Goal: Task Accomplishment & Management: Use online tool/utility

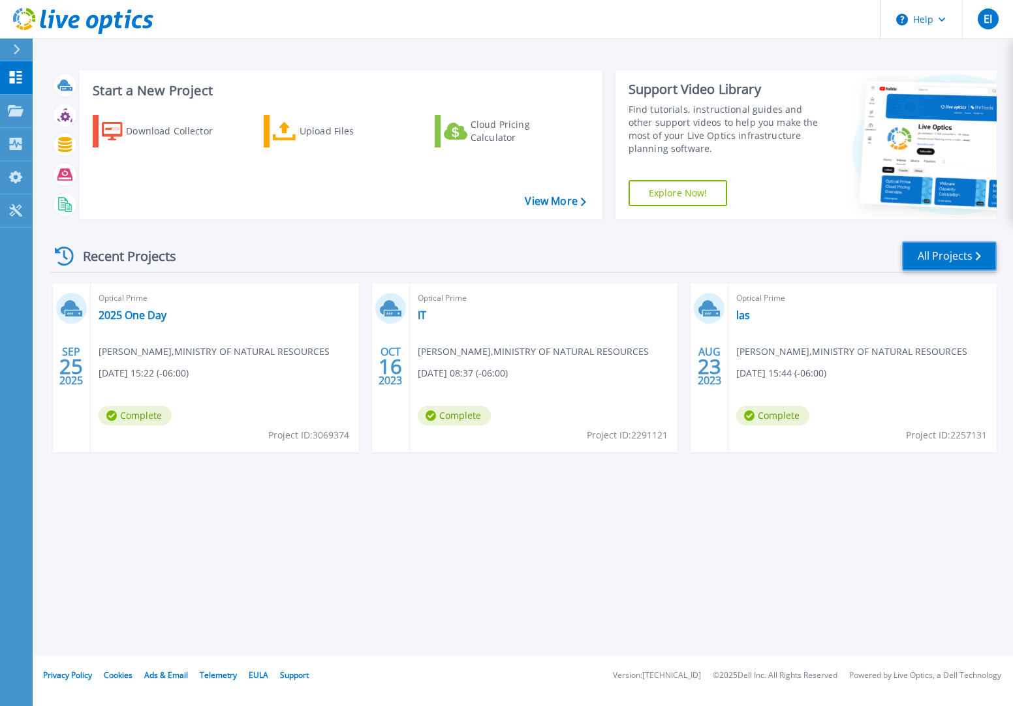
click at [952, 258] on link "All Projects" at bounding box center [949, 255] width 95 height 29
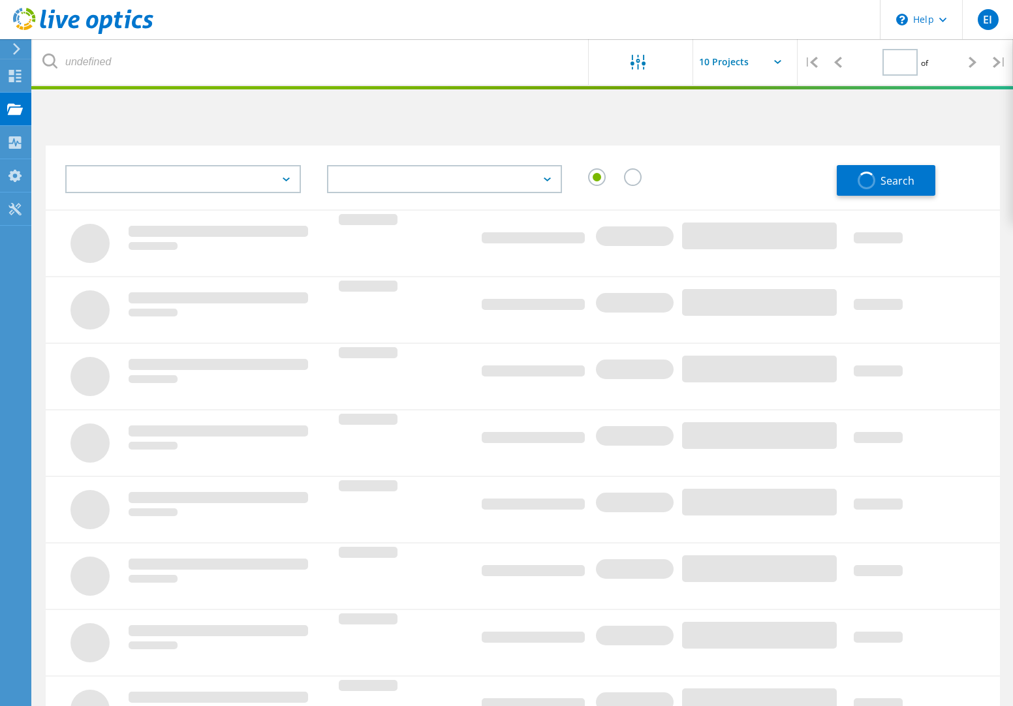
type input "1"
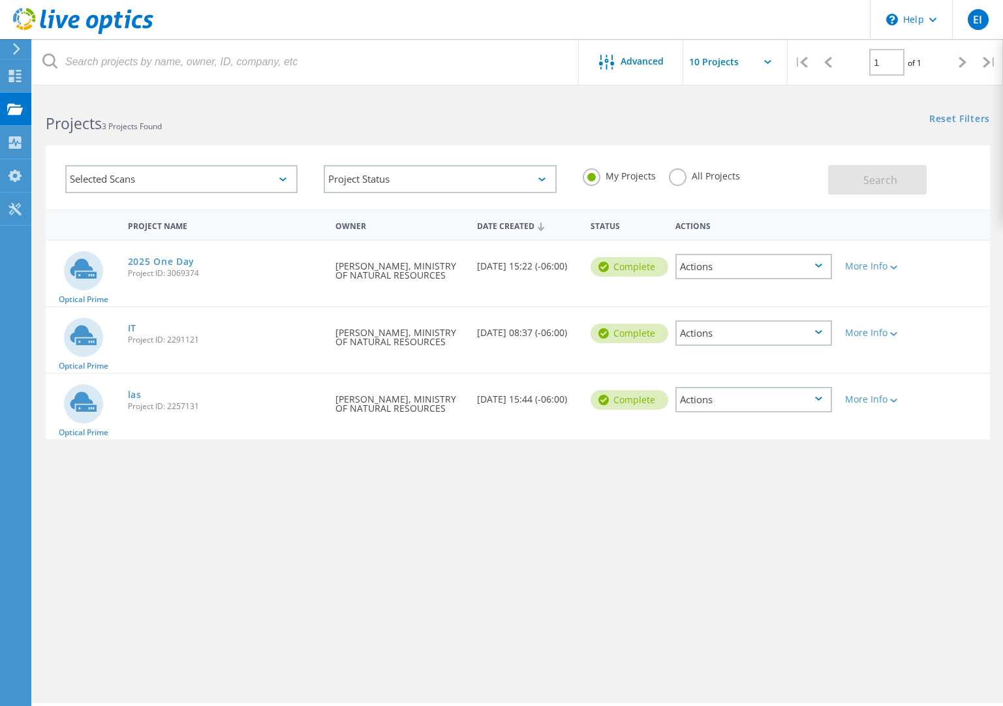
click at [152, 175] on div "Selected Scans" at bounding box center [181, 179] width 232 height 28
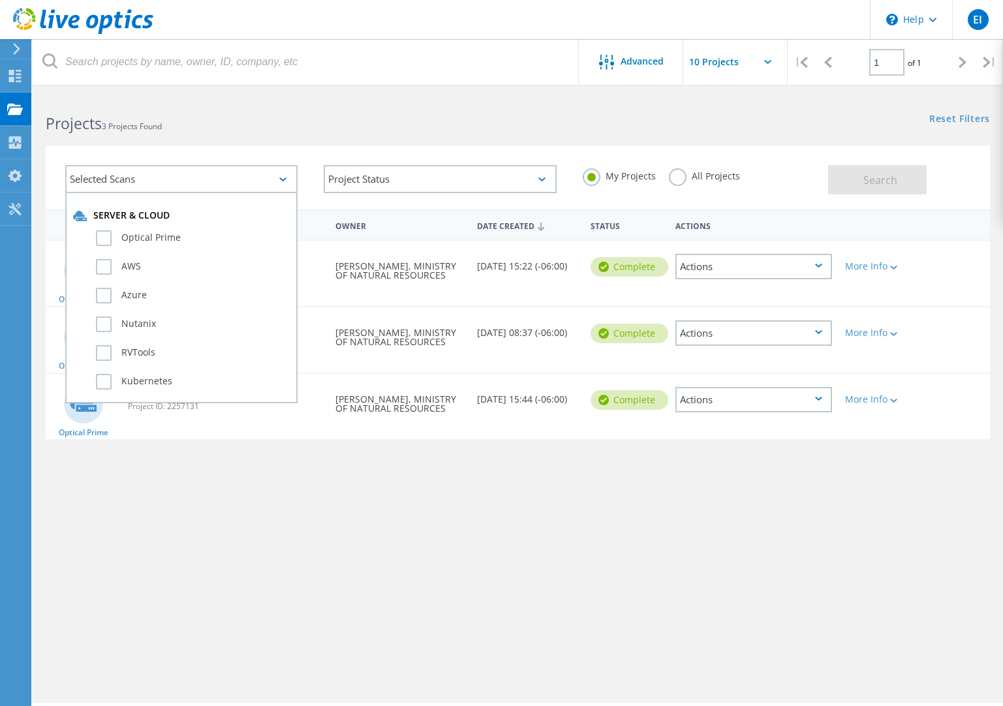
click at [152, 175] on div "Selected Scans" at bounding box center [181, 179] width 232 height 28
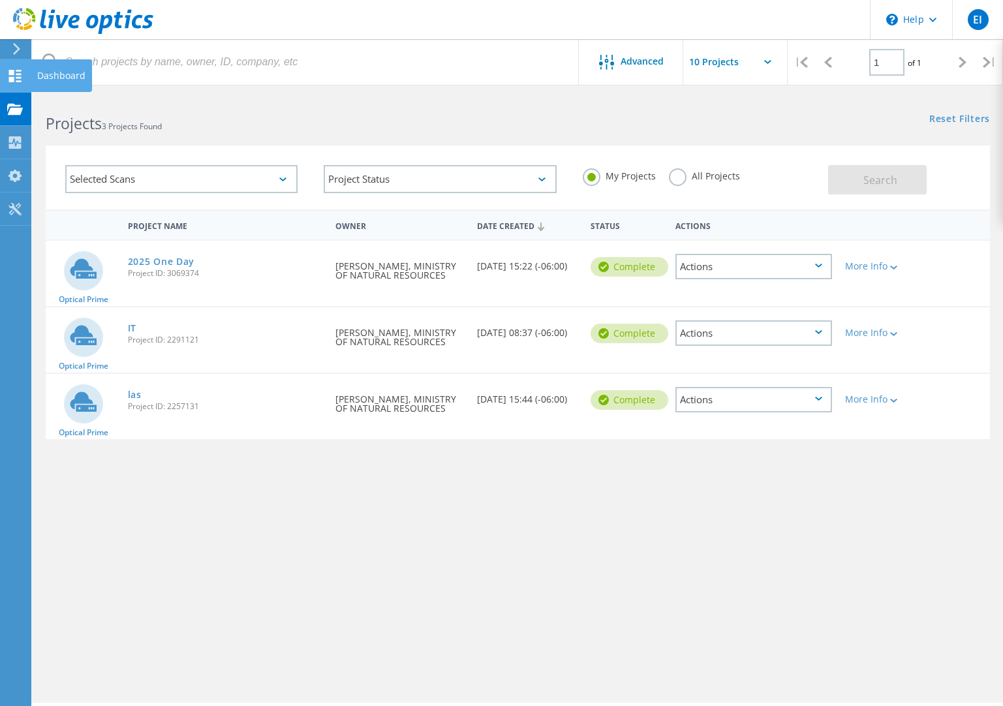
click at [15, 73] on icon at bounding box center [15, 76] width 16 height 12
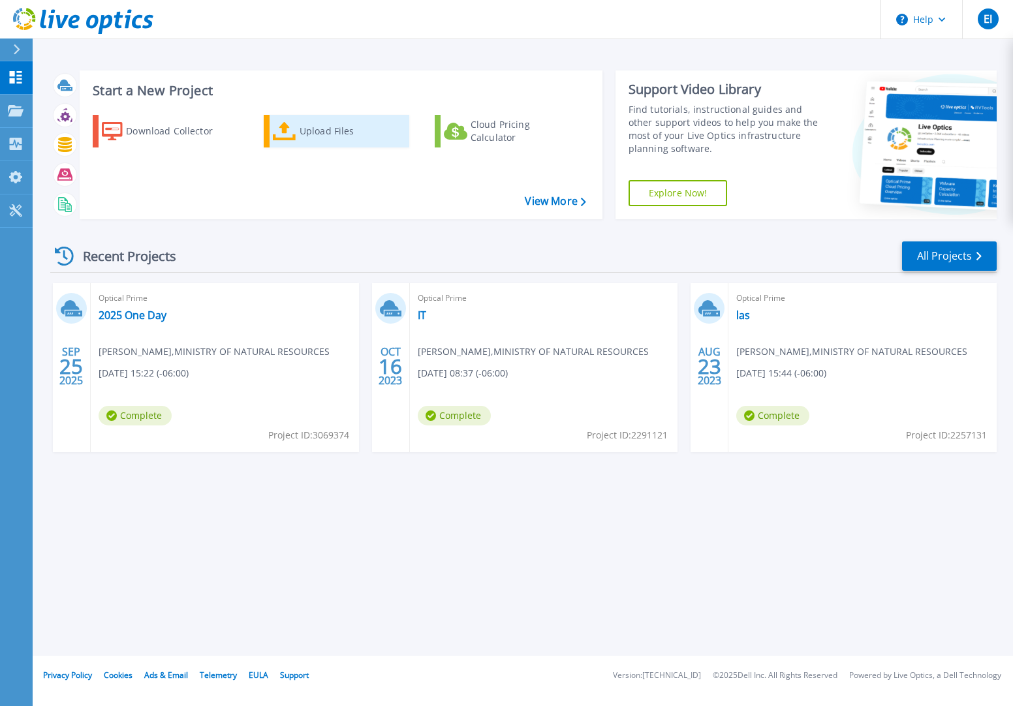
click at [319, 133] on div "Upload Files" at bounding box center [351, 131] width 104 height 26
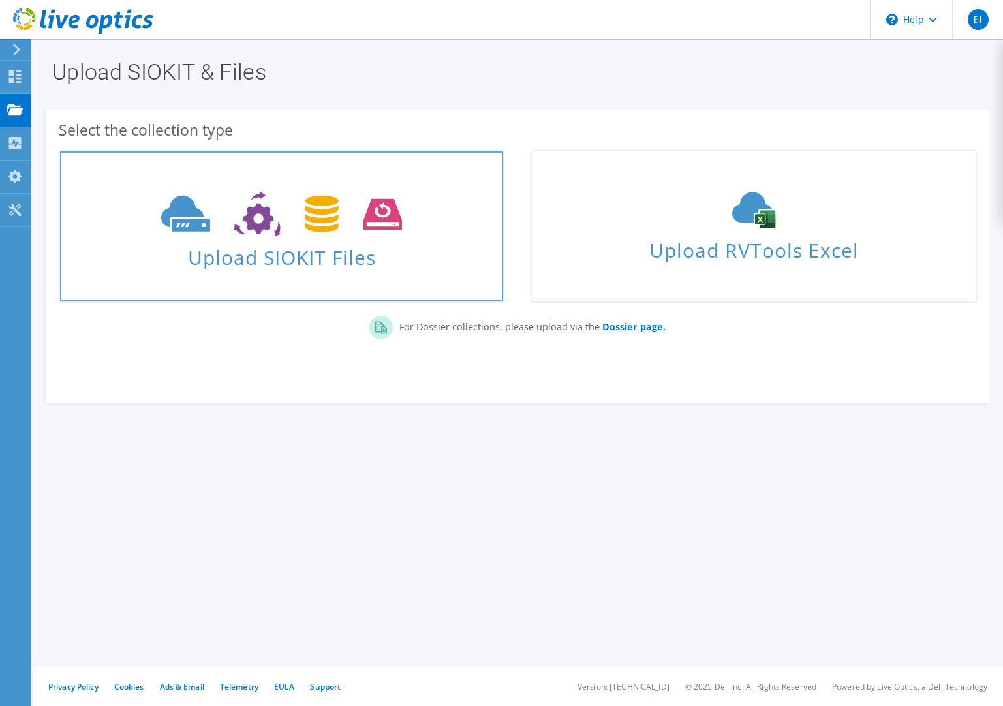
click at [311, 259] on span "Upload SIOKIT Files" at bounding box center [281, 253] width 443 height 28
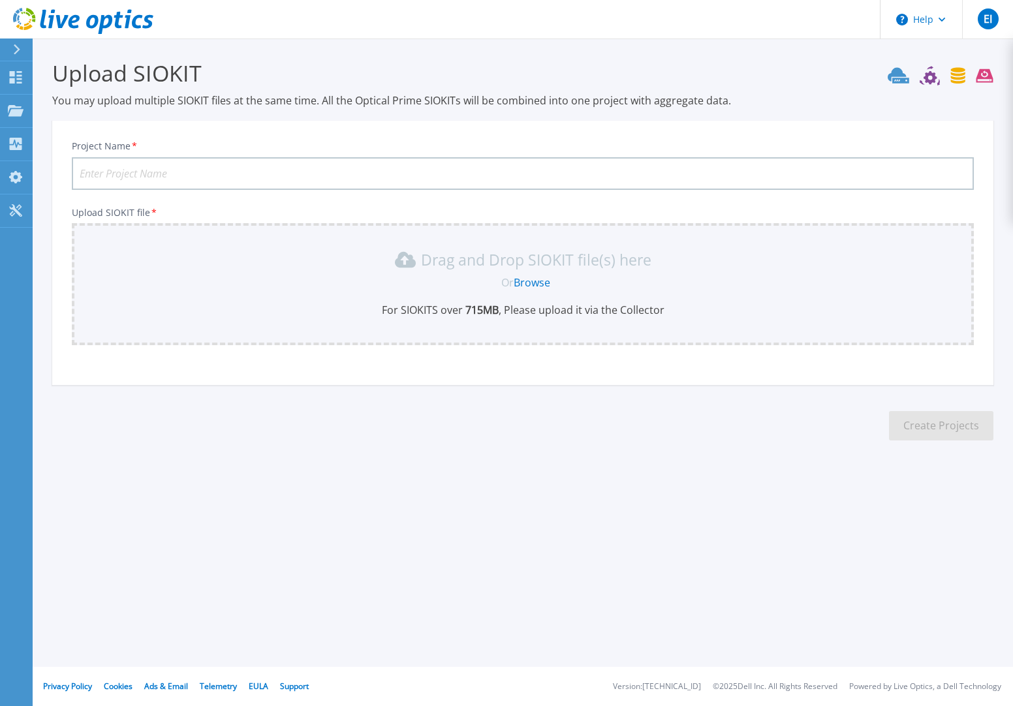
click at [152, 174] on input "Project Name *" at bounding box center [523, 173] width 902 height 33
type input "MNR 7 Days"
click at [536, 286] on link "Browse" at bounding box center [532, 282] width 37 height 14
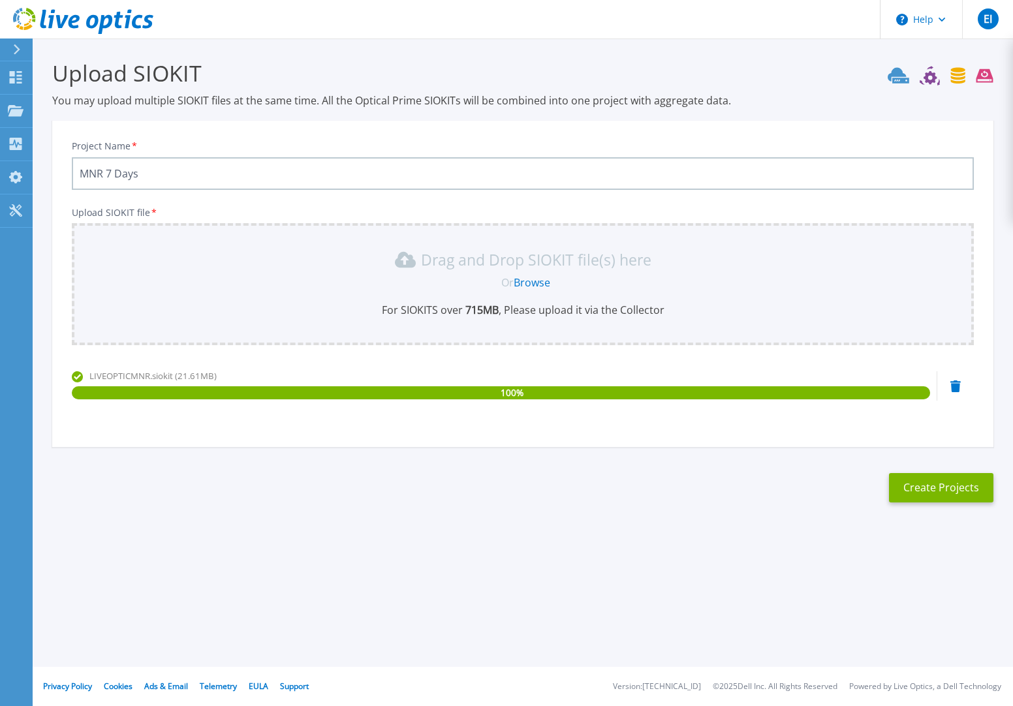
click at [535, 284] on link "Browse" at bounding box center [532, 282] width 37 height 14
click at [902, 492] on button "Create Projects" at bounding box center [941, 487] width 104 height 29
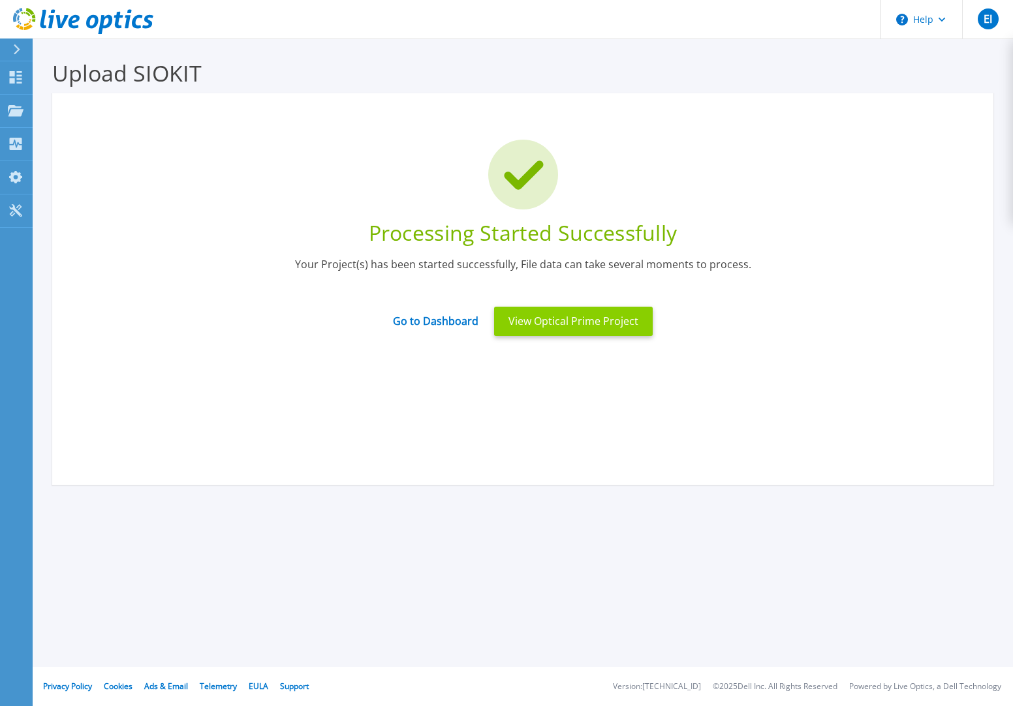
click at [583, 325] on button "View Optical Prime Project" at bounding box center [573, 321] width 159 height 29
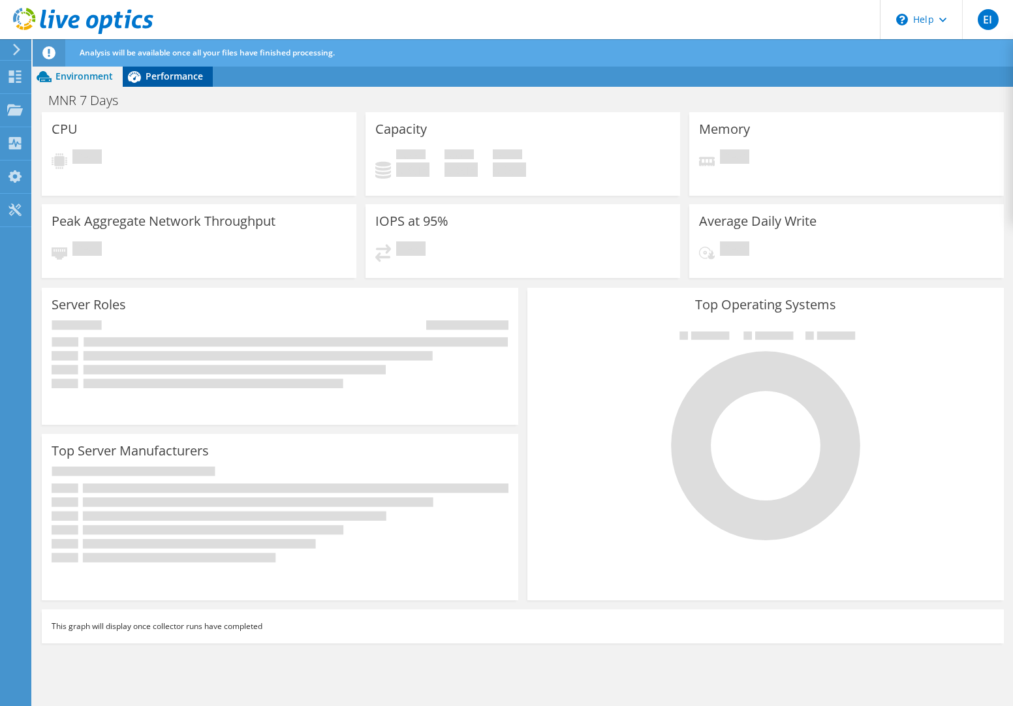
click at [176, 74] on span "Performance" at bounding box center [174, 76] width 57 height 12
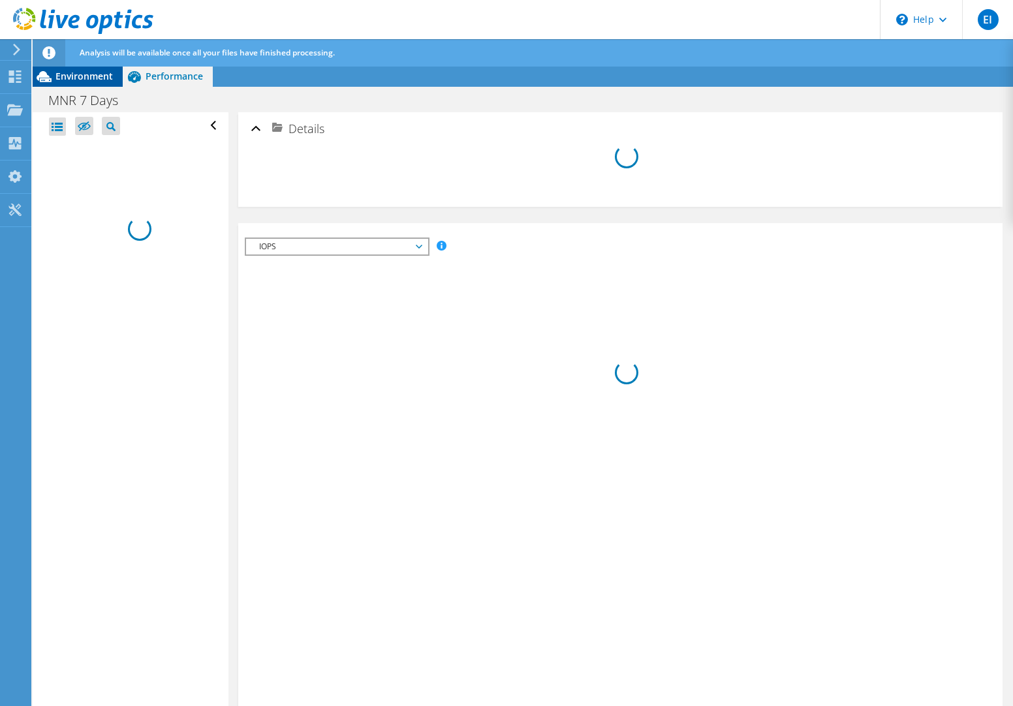
click at [106, 74] on span "Environment" at bounding box center [83, 76] width 57 height 12
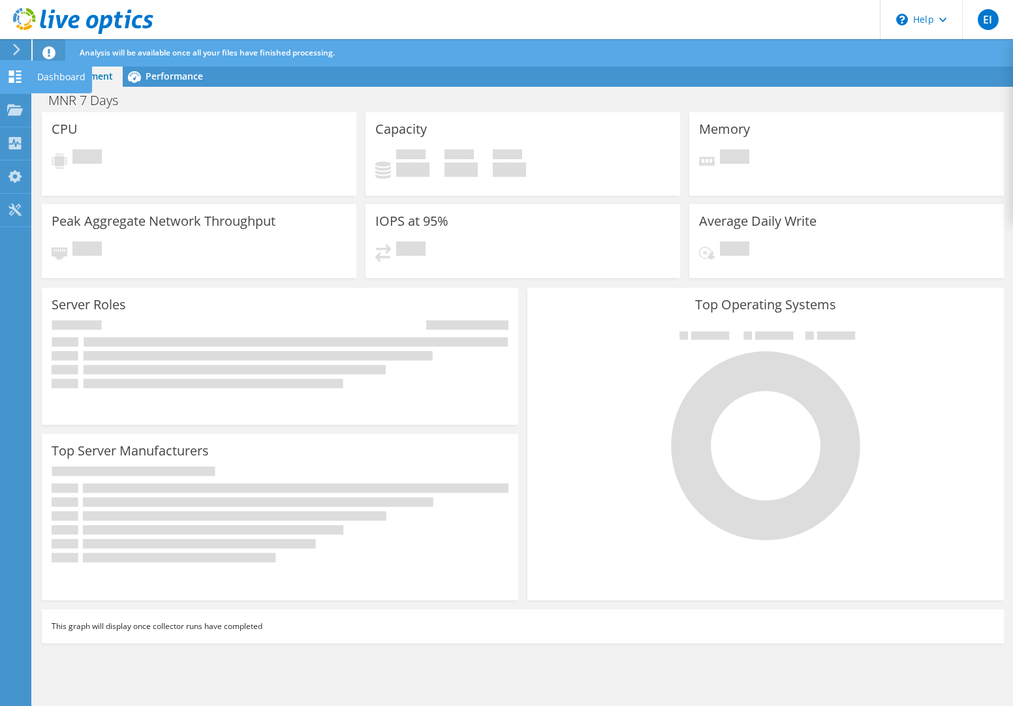
click at [12, 82] on use at bounding box center [15, 76] width 12 height 12
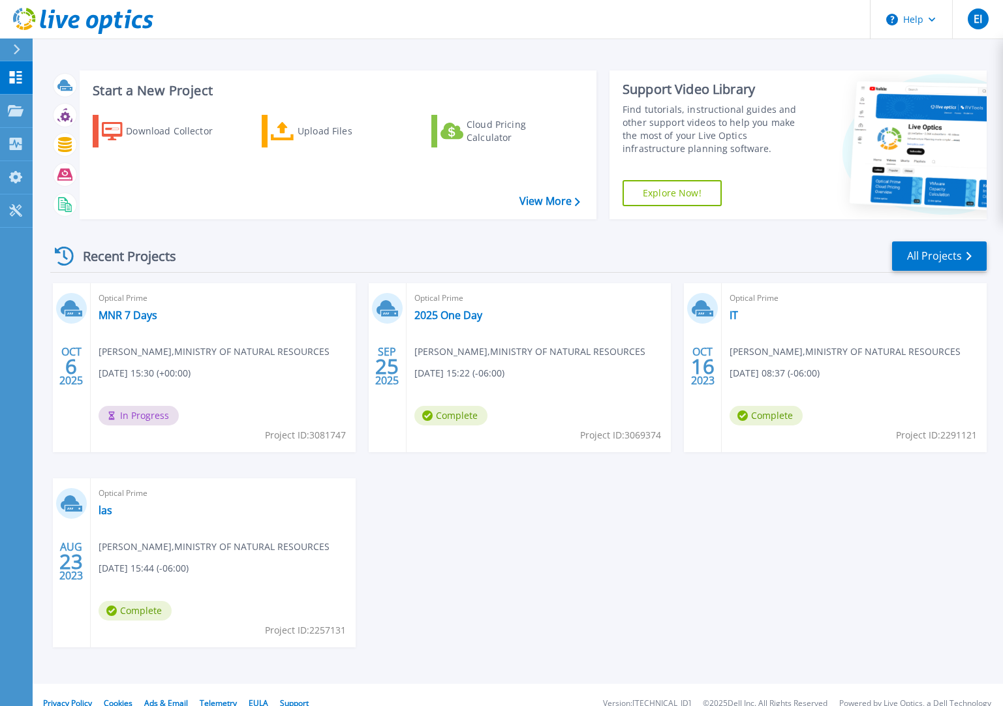
click at [149, 419] on span "In Progress" at bounding box center [139, 416] width 80 height 20
click at [67, 247] on icon at bounding box center [64, 256] width 19 height 19
click at [14, 99] on link "Projects Projects" at bounding box center [16, 111] width 33 height 33
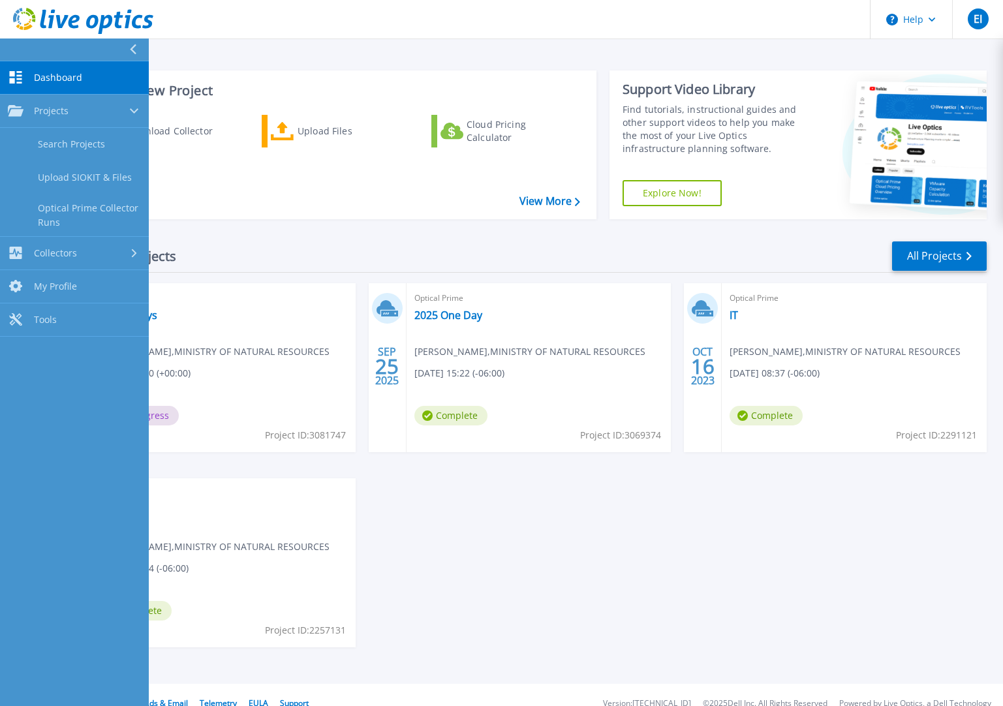
click at [10, 78] on icon at bounding box center [16, 77] width 12 height 12
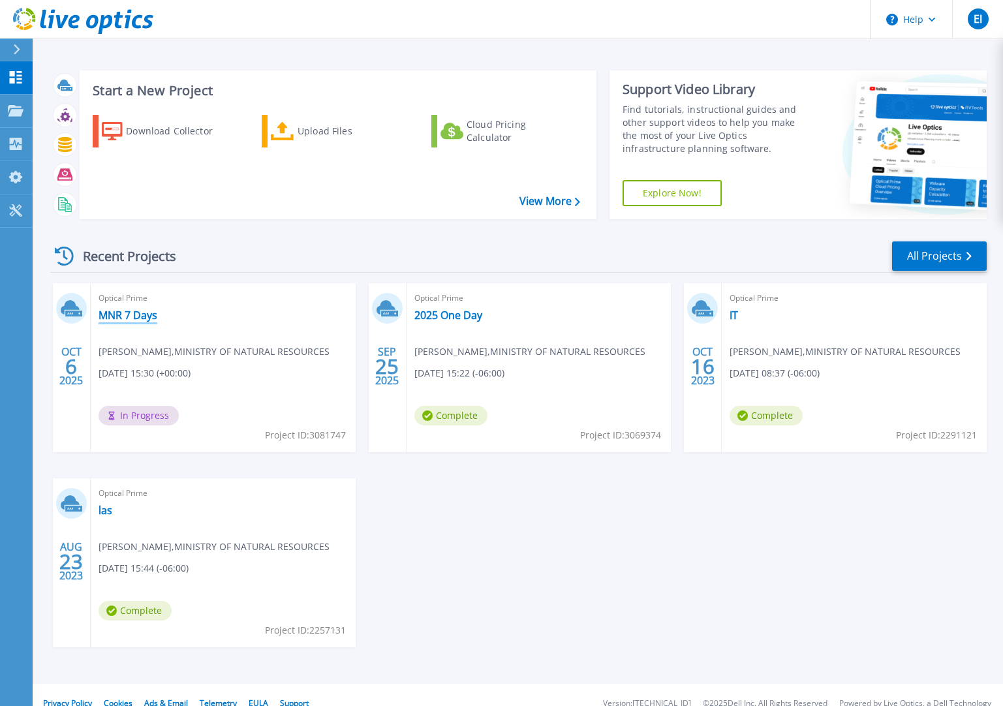
click at [139, 320] on link "MNR 7 Days" at bounding box center [128, 315] width 59 height 13
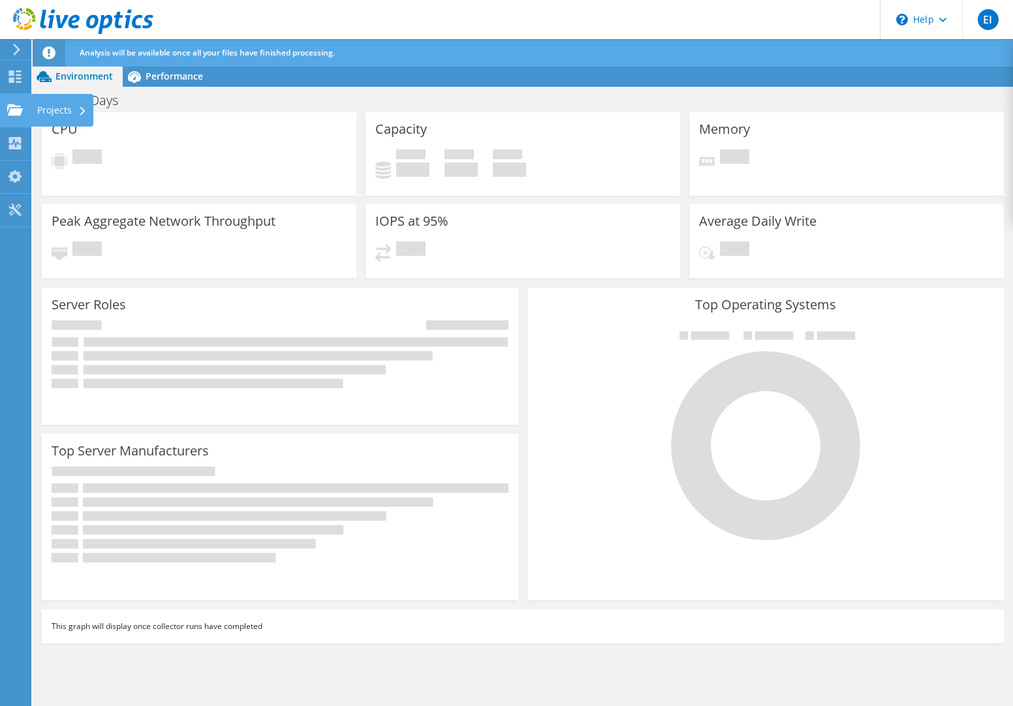
click at [11, 114] on use at bounding box center [15, 109] width 16 height 11
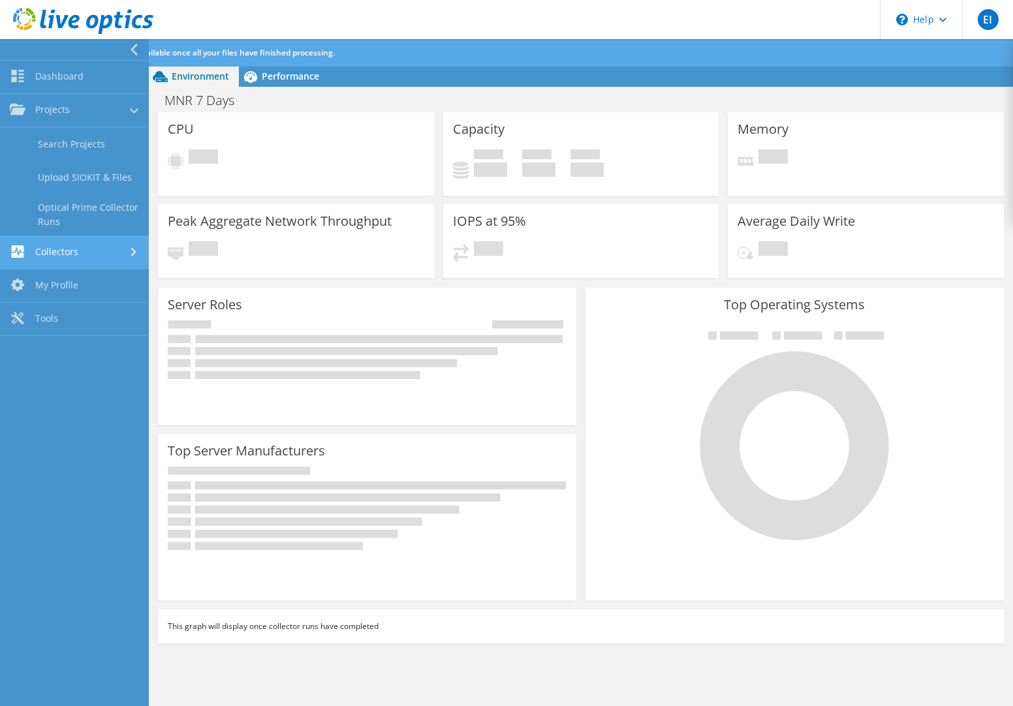
click at [72, 250] on link "Collectors" at bounding box center [74, 252] width 149 height 33
click at [74, 248] on link "My Profile" at bounding box center [74, 244] width 149 height 33
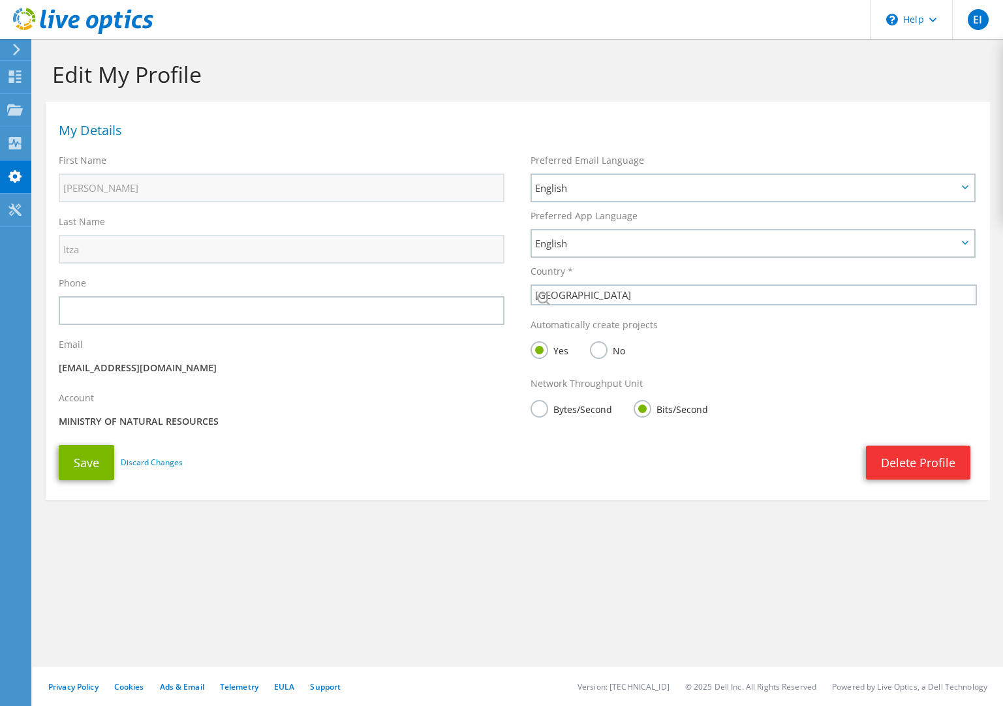
select select "36"
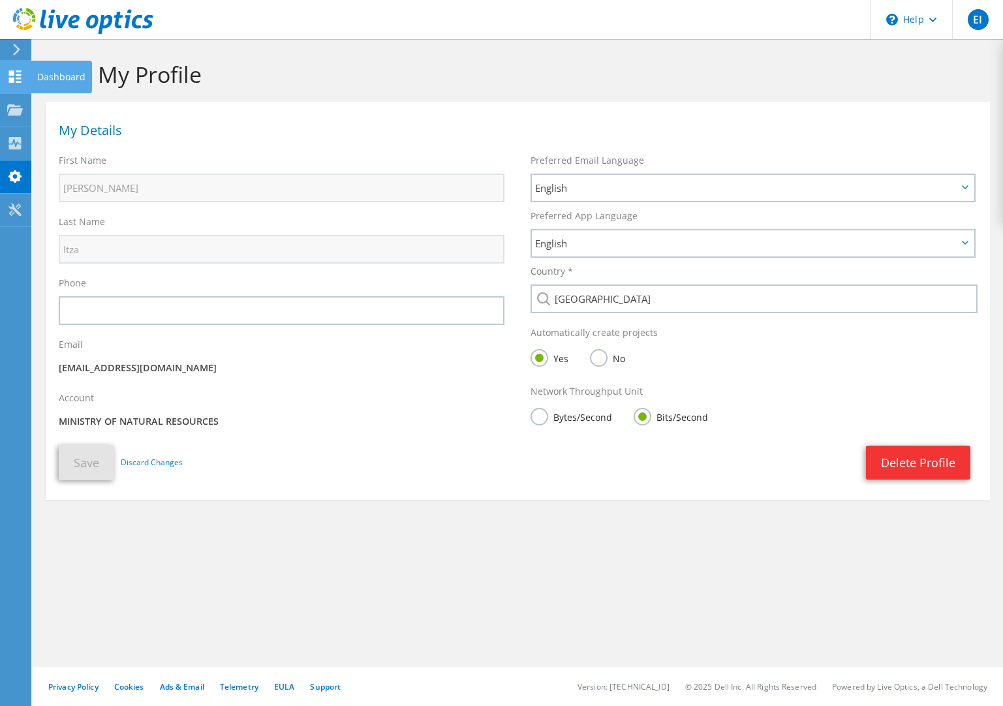
click at [9, 77] on icon at bounding box center [15, 76] width 16 height 12
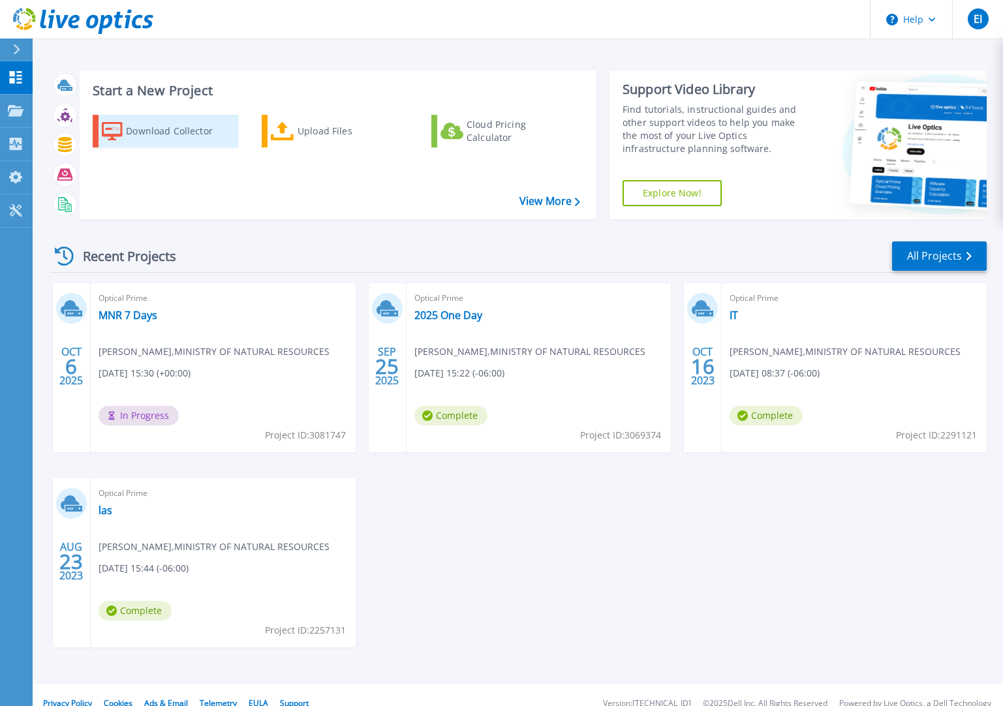
click at [147, 136] on div "Download Collector" at bounding box center [178, 131] width 104 height 26
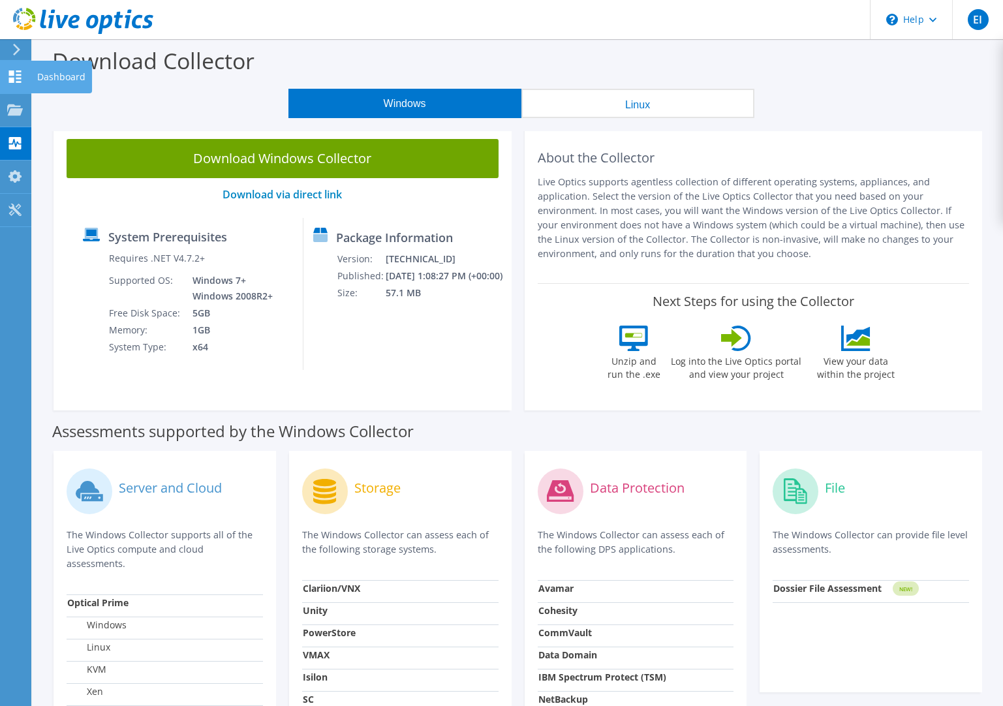
click at [14, 74] on icon at bounding box center [15, 76] width 16 height 12
